Goal: Navigation & Orientation: Find specific page/section

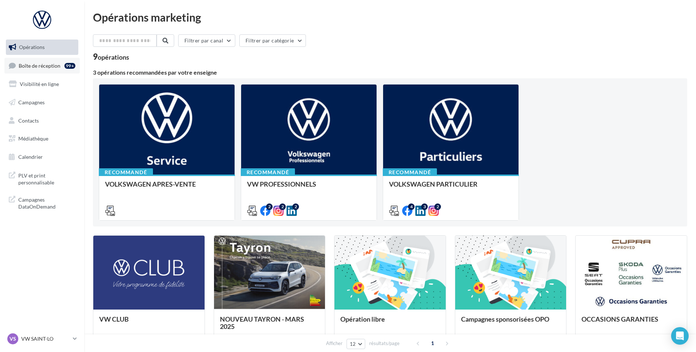
click at [35, 61] on link "Boîte de réception 99+" at bounding box center [41, 66] width 75 height 16
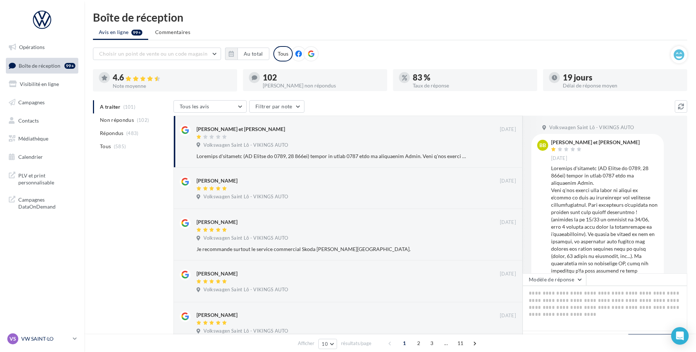
click at [57, 332] on link "VS VW SAINT-LO vw-stlo-vau" at bounding box center [42, 339] width 72 height 14
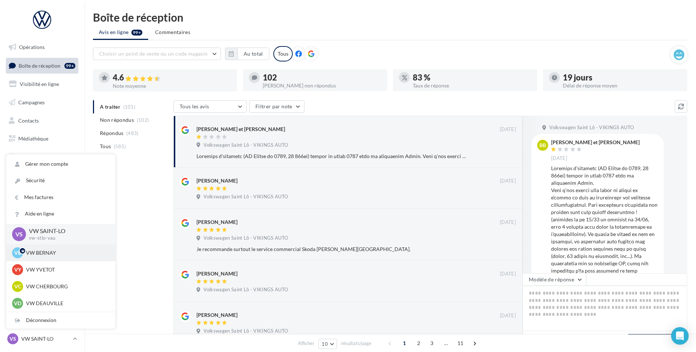
scroll to position [37, 0]
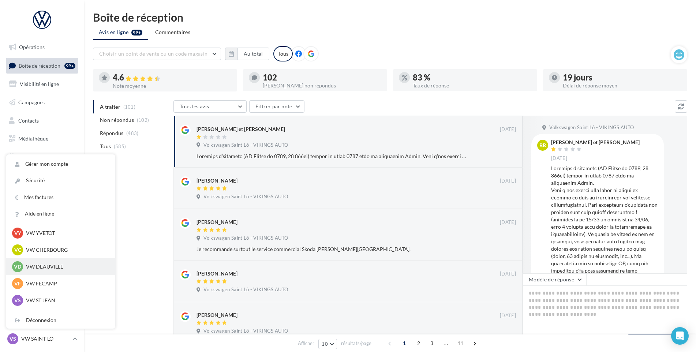
click at [52, 265] on p "VW DEAUVILLE" at bounding box center [66, 266] width 81 height 7
